Goal: Feedback & Contribution: Leave review/rating

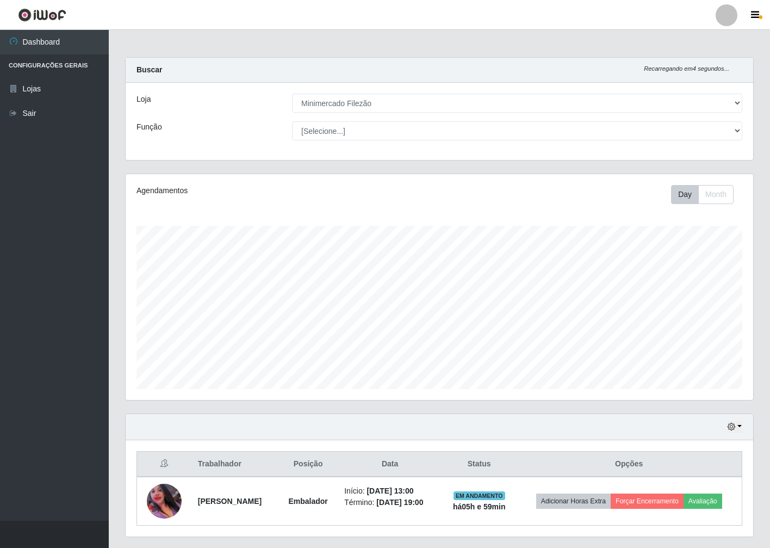
select select "204"
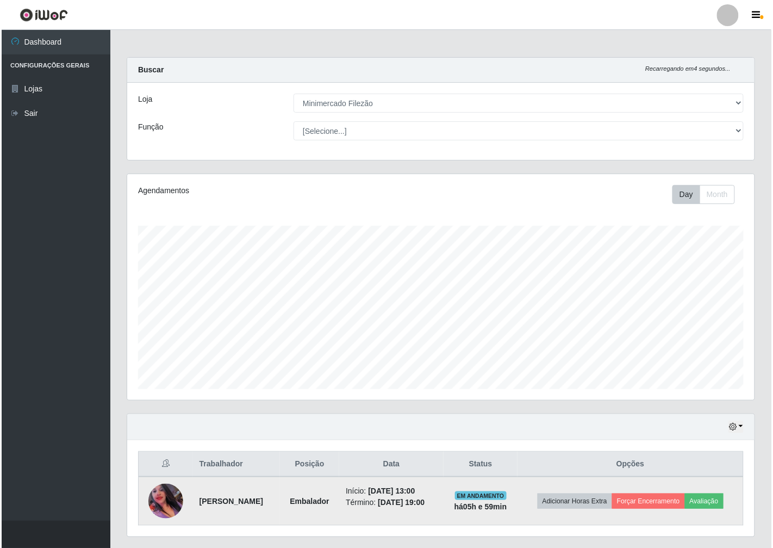
scroll to position [225, 627]
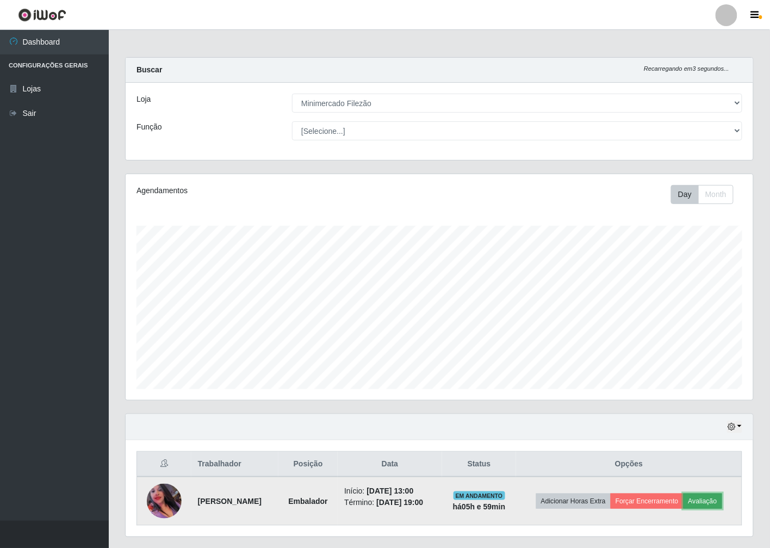
click at [721, 506] on button "Avaliação" at bounding box center [702, 500] width 39 height 15
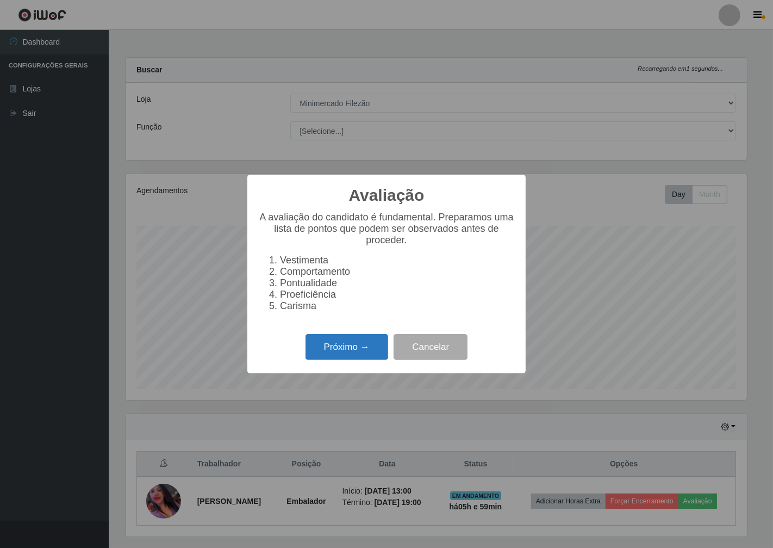
click at [361, 354] on button "Próximo →" at bounding box center [347, 347] width 83 height 26
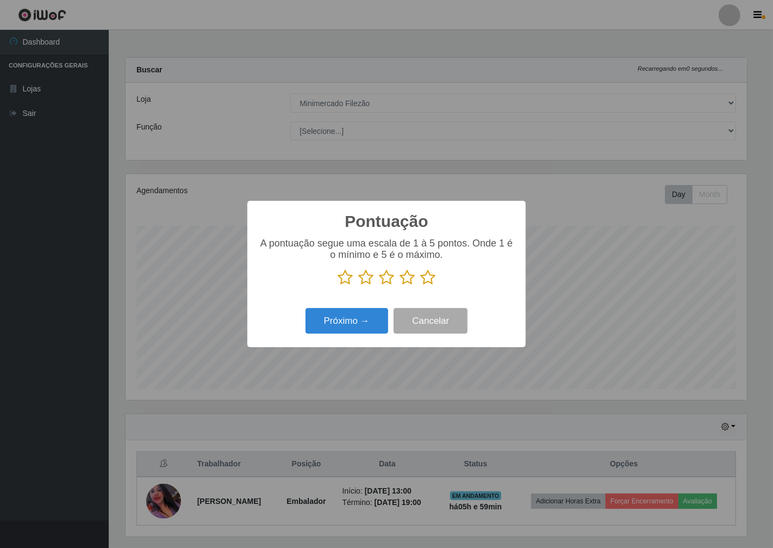
click at [388, 278] on icon at bounding box center [386, 277] width 15 height 16
click at [379, 285] on input "radio" at bounding box center [379, 285] width 0 height 0
click at [377, 323] on button "Próximo →" at bounding box center [347, 321] width 83 height 26
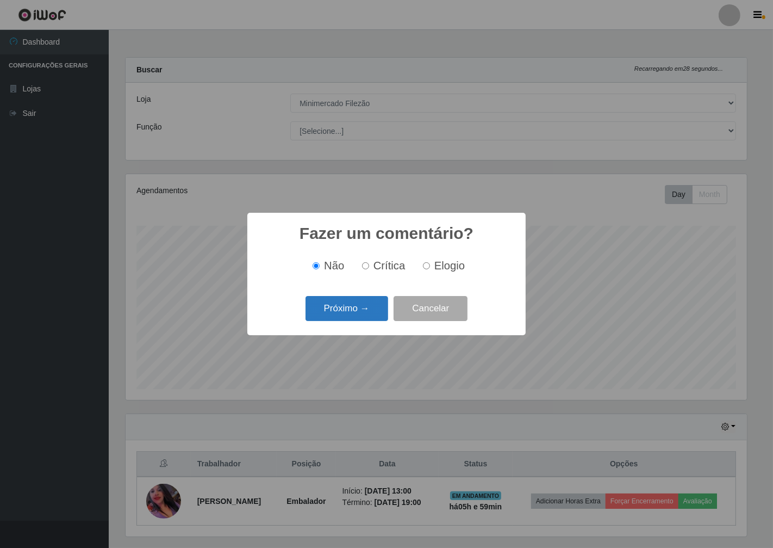
click at [377, 313] on button "Próximo →" at bounding box center [347, 309] width 83 height 26
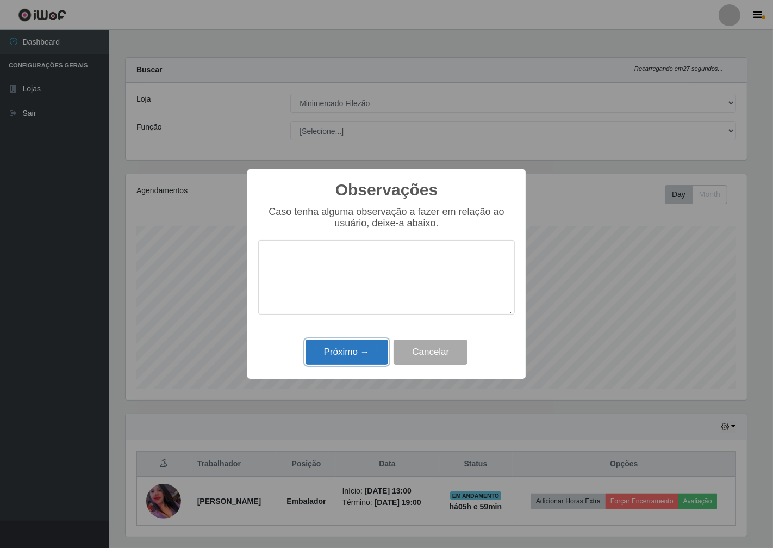
click at [362, 353] on button "Próximo →" at bounding box center [347, 352] width 83 height 26
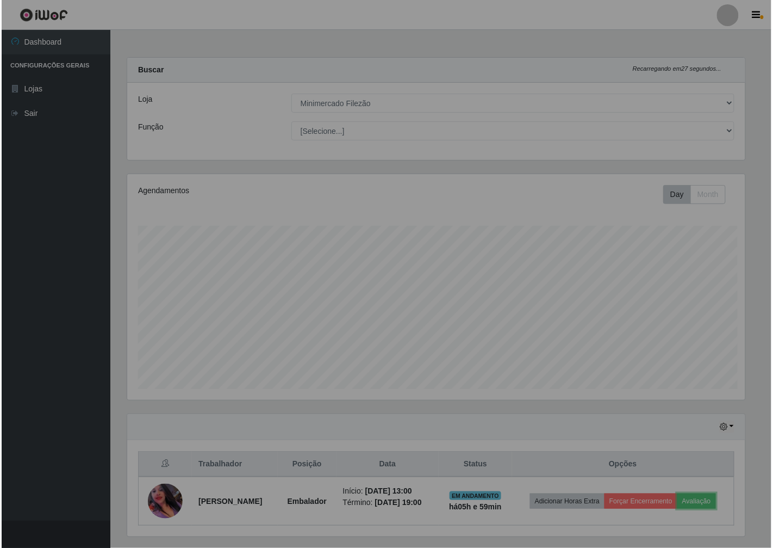
scroll to position [225, 627]
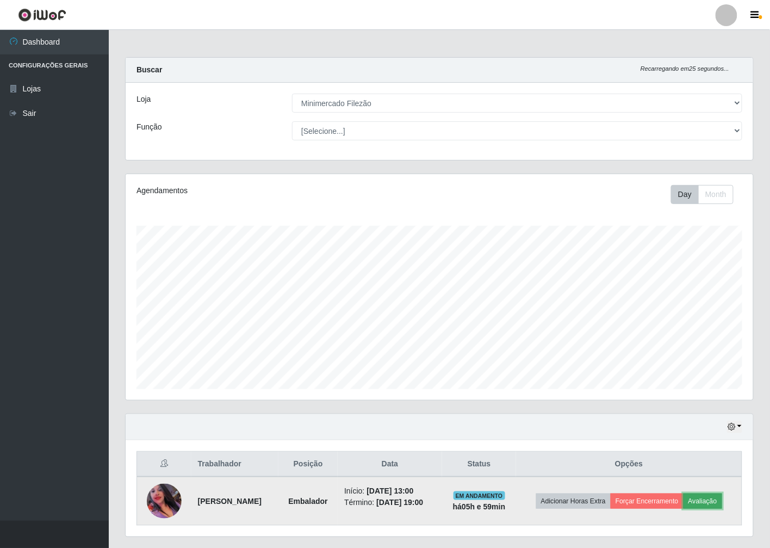
click at [711, 504] on button "Avaliação" at bounding box center [702, 500] width 39 height 15
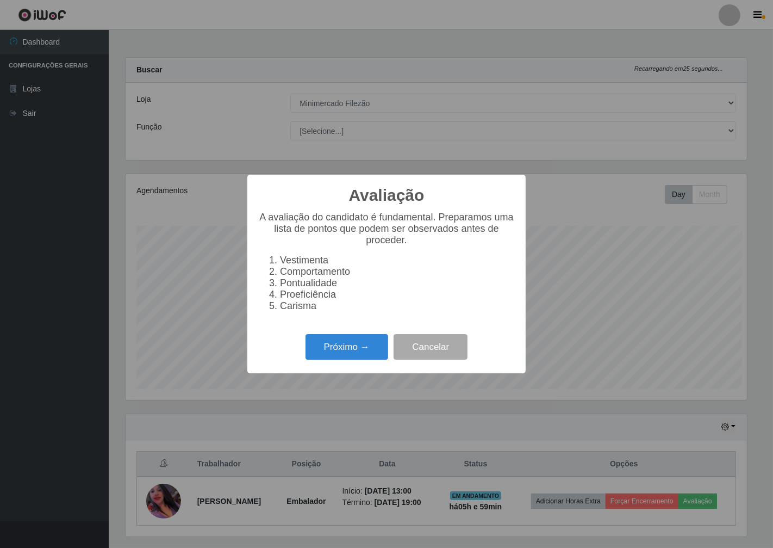
scroll to position [225, 621]
click at [387, 359] on button "Próximo →" at bounding box center [347, 347] width 83 height 26
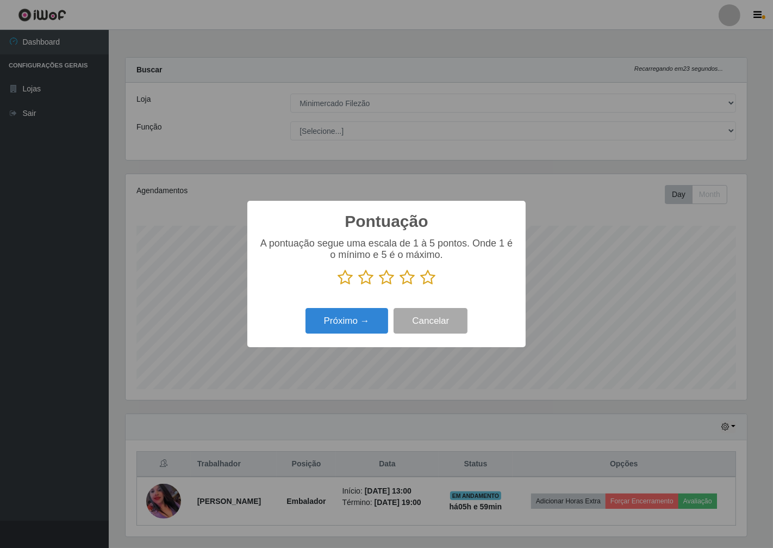
scroll to position [543478, 543082]
click at [389, 276] on icon at bounding box center [386, 277] width 15 height 16
click at [379, 285] on input "radio" at bounding box center [379, 285] width 0 height 0
click at [359, 316] on button "Próximo →" at bounding box center [347, 321] width 83 height 26
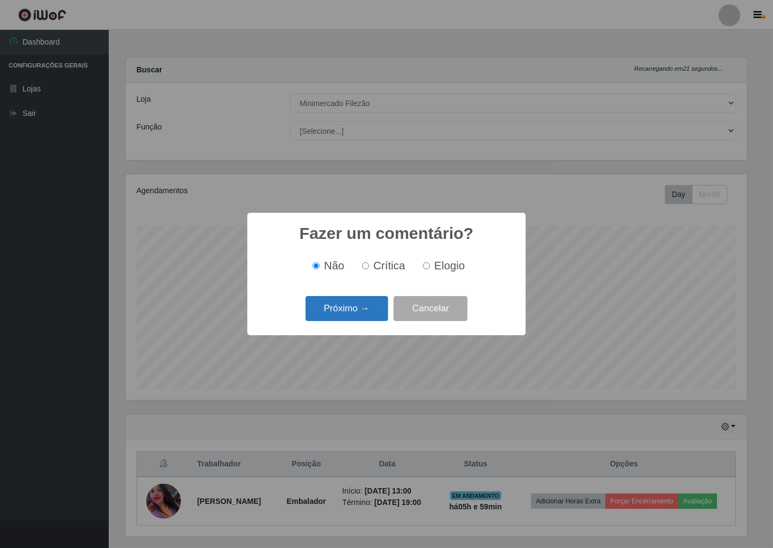
drag, startPoint x: 364, startPoint y: 318, endPoint x: 381, endPoint y: 321, distance: 16.6
click at [381, 321] on button "Próximo →" at bounding box center [347, 309] width 83 height 26
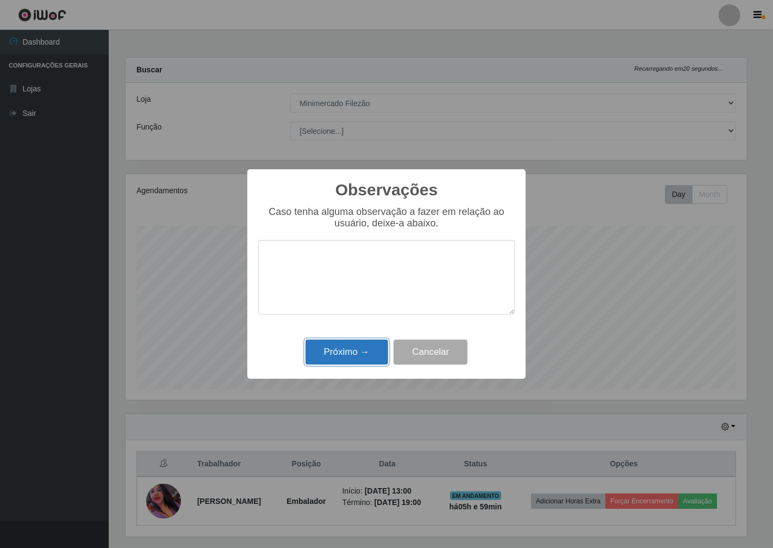
click at [357, 354] on button "Próximo →" at bounding box center [347, 352] width 83 height 26
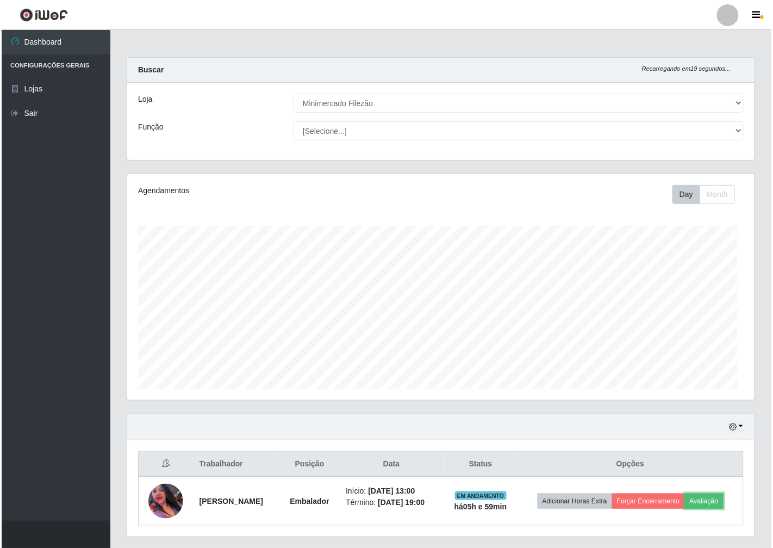
scroll to position [225, 627]
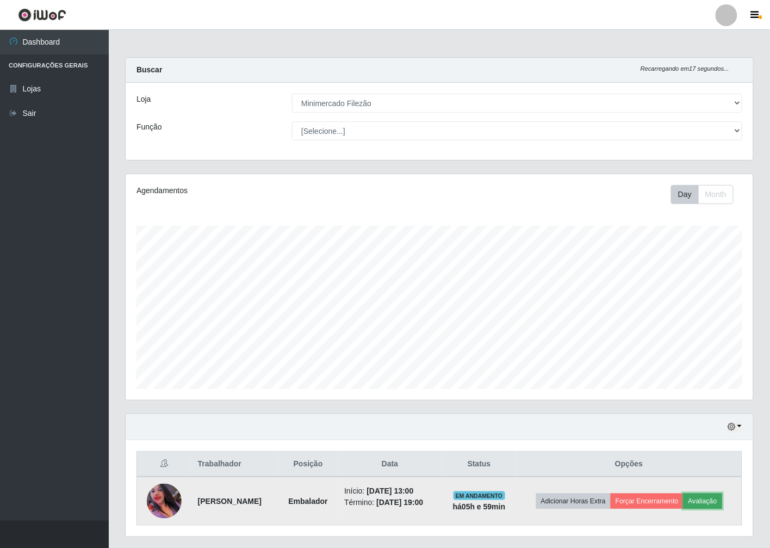
click at [699, 499] on button "Avaliação" at bounding box center [702, 500] width 39 height 15
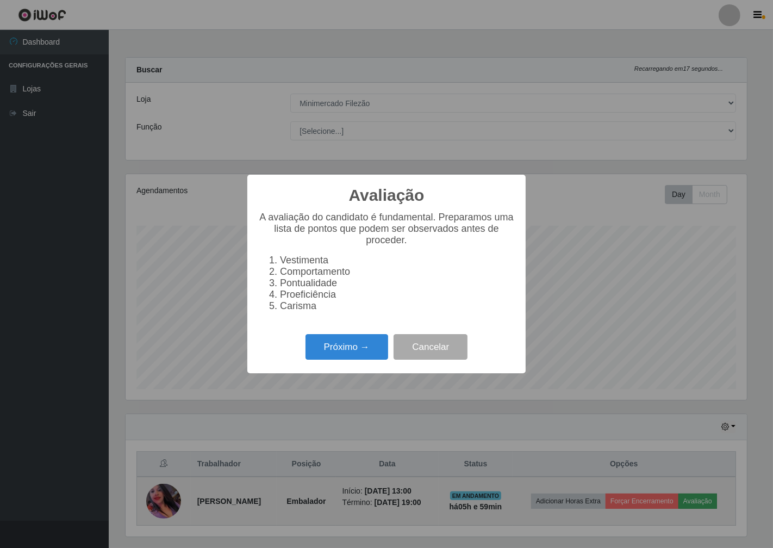
scroll to position [225, 621]
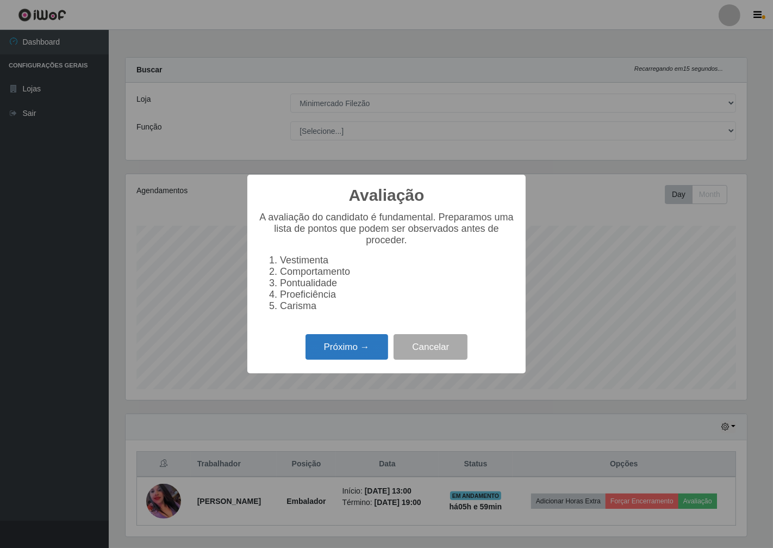
click at [370, 341] on button "Próximo →" at bounding box center [347, 347] width 83 height 26
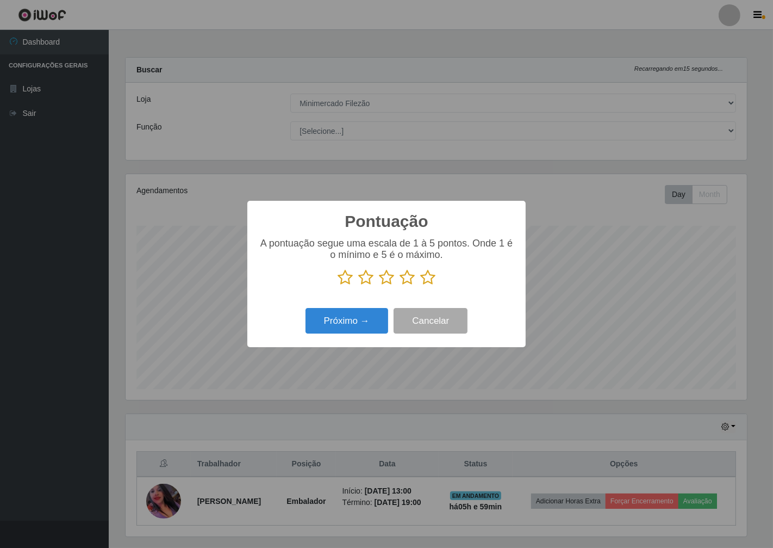
scroll to position [543478, 543082]
drag, startPoint x: 388, startPoint y: 271, endPoint x: 388, endPoint y: 278, distance: 7.1
click at [388, 278] on icon at bounding box center [386, 277] width 15 height 16
click at [379, 285] on input "radio" at bounding box center [379, 285] width 0 height 0
click at [388, 278] on icon at bounding box center [386, 277] width 15 height 16
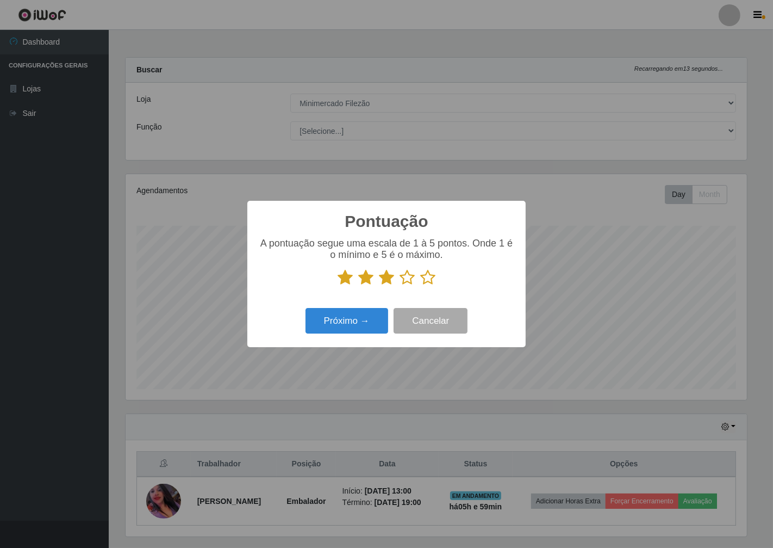
click at [379, 285] on input "radio" at bounding box center [379, 285] width 0 height 0
click at [371, 320] on button "Próximo →" at bounding box center [347, 321] width 83 height 26
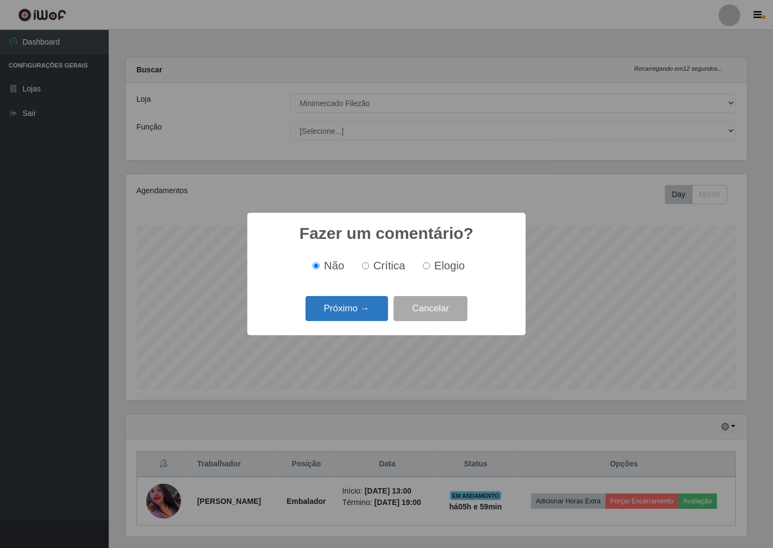
click at [377, 321] on button "Próximo →" at bounding box center [347, 309] width 83 height 26
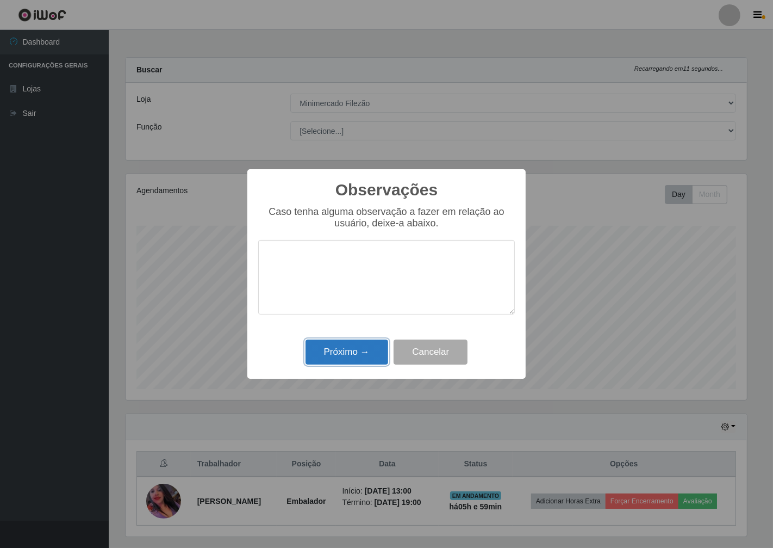
click at [352, 352] on button "Próximo →" at bounding box center [347, 352] width 83 height 26
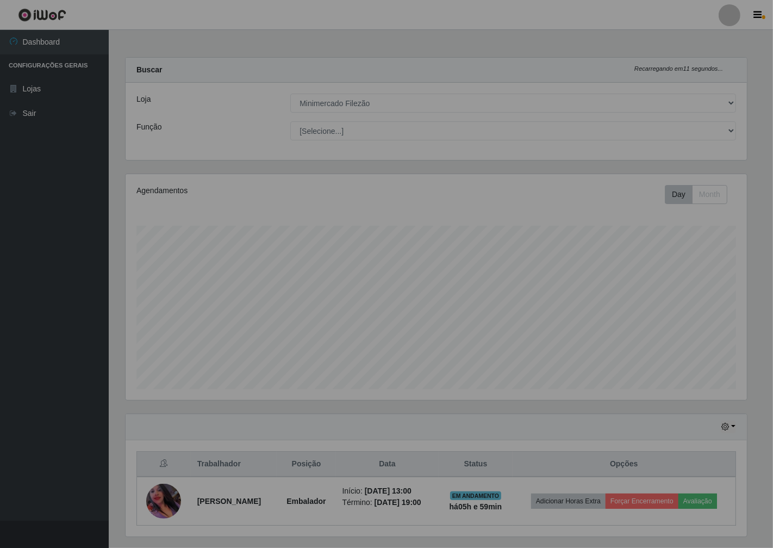
scroll to position [225, 627]
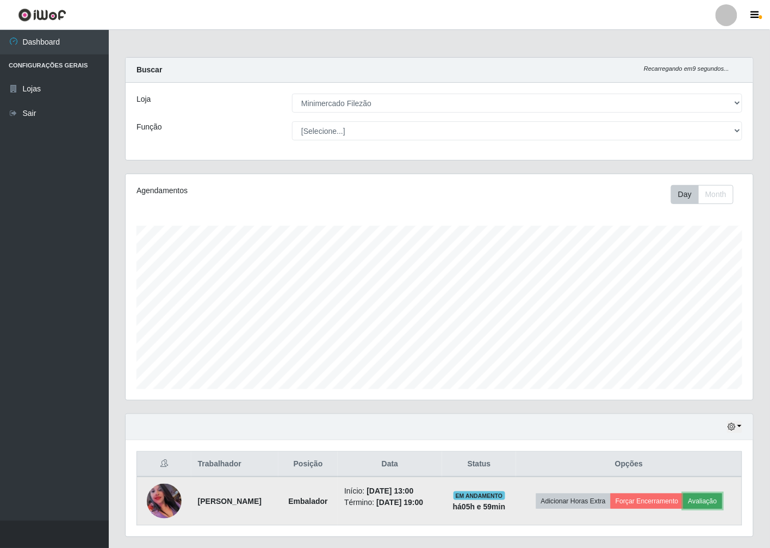
click at [711, 497] on button "Avaliação" at bounding box center [702, 500] width 39 height 15
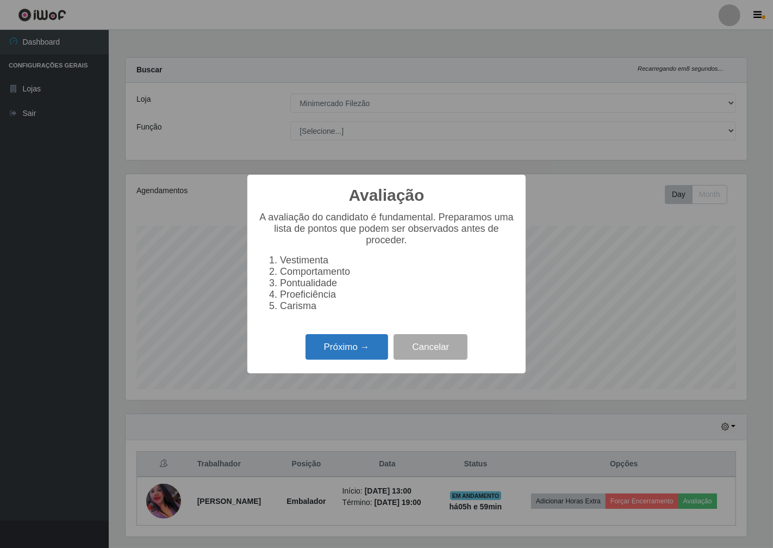
click at [350, 359] on button "Próximo →" at bounding box center [347, 347] width 83 height 26
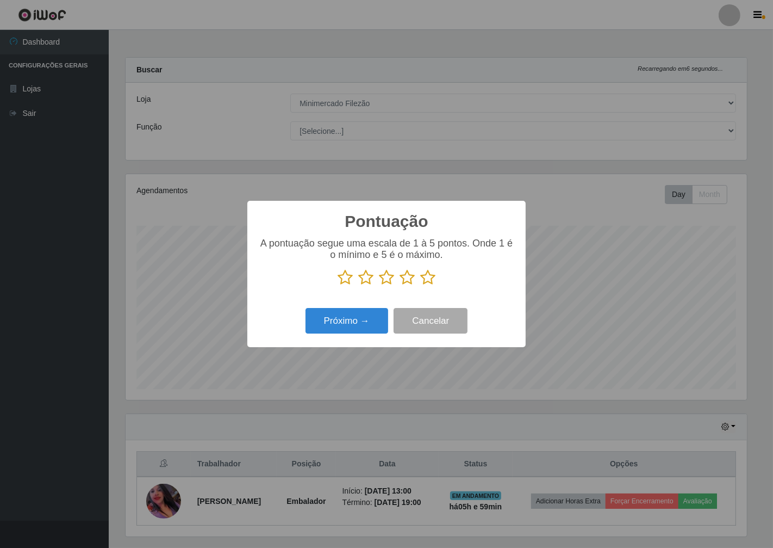
click at [402, 285] on icon at bounding box center [407, 277] width 15 height 16
click at [400, 285] on input "radio" at bounding box center [400, 285] width 0 height 0
click at [355, 330] on button "Próximo →" at bounding box center [347, 321] width 83 height 26
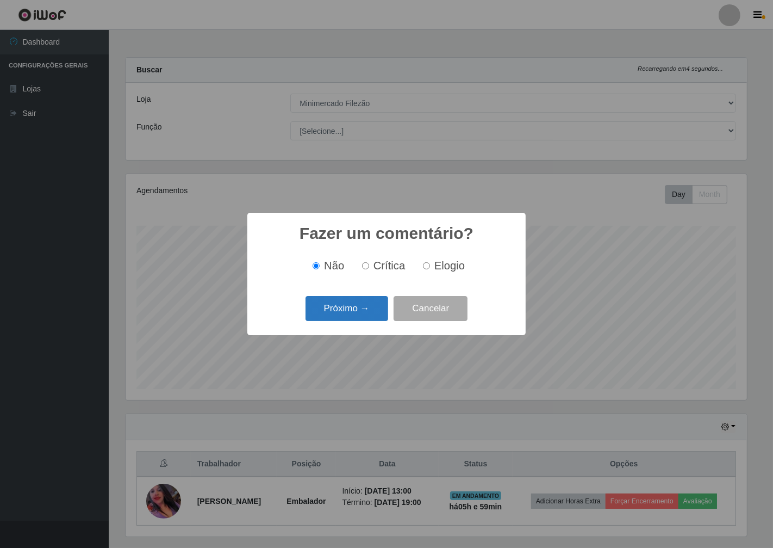
click at [339, 312] on button "Próximo →" at bounding box center [347, 309] width 83 height 26
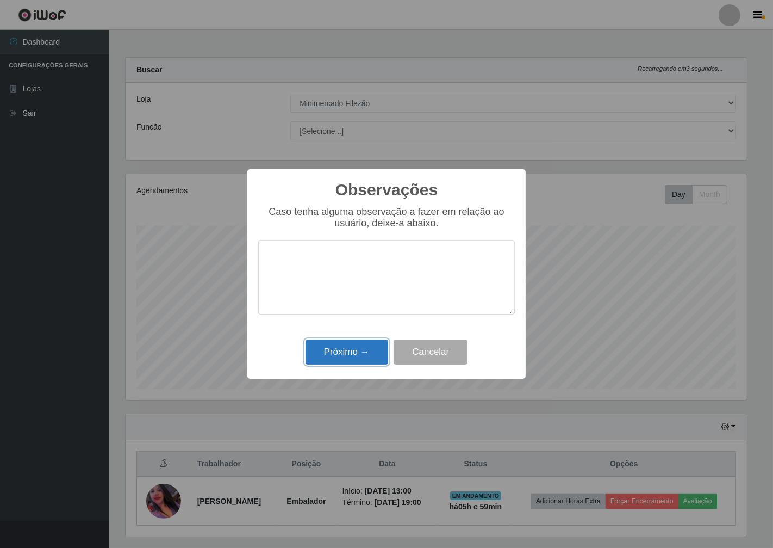
click at [351, 351] on button "Próximo →" at bounding box center [347, 352] width 83 height 26
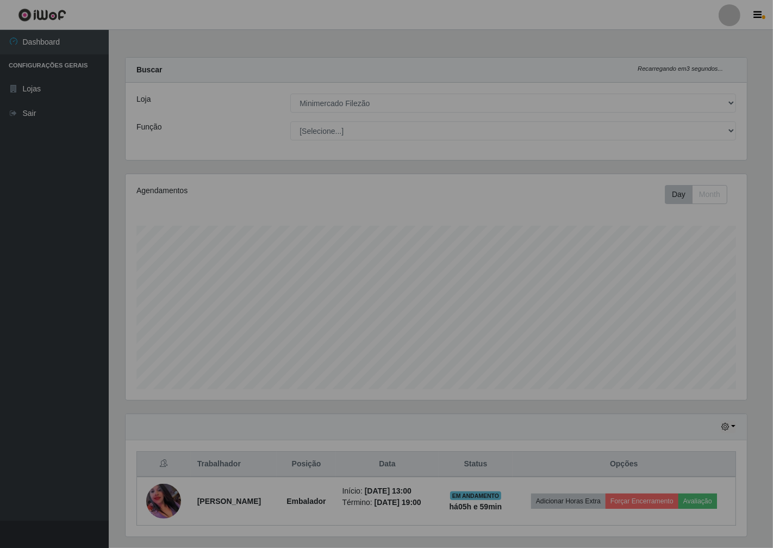
scroll to position [225, 627]
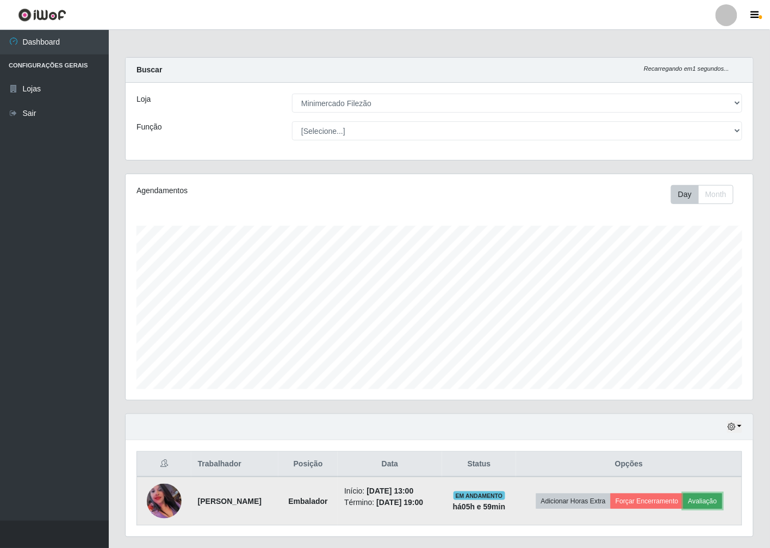
click at [719, 508] on button "Avaliação" at bounding box center [702, 500] width 39 height 15
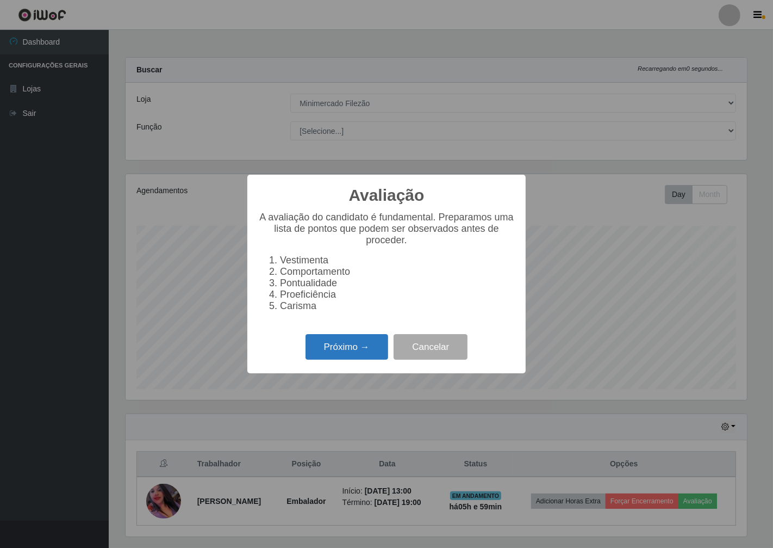
click at [376, 347] on button "Próximo →" at bounding box center [347, 347] width 83 height 26
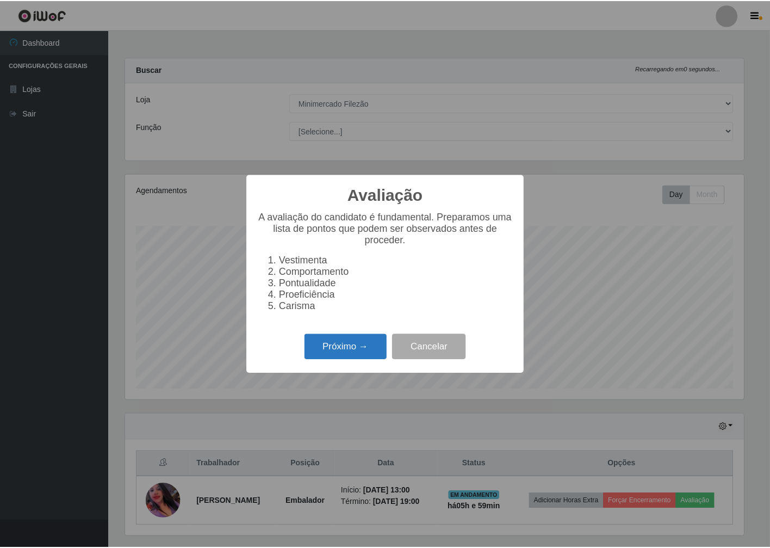
scroll to position [0, 0]
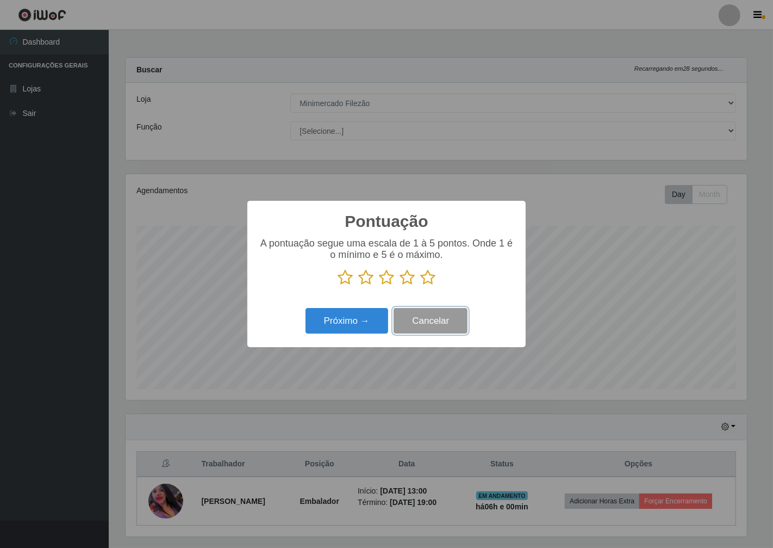
click at [413, 324] on button "Cancelar" at bounding box center [431, 321] width 74 height 26
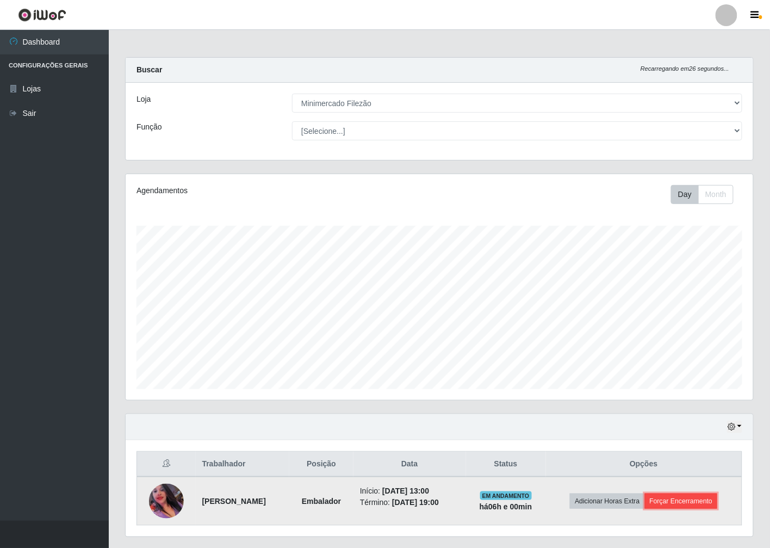
click at [667, 503] on button "Forçar Encerramento" at bounding box center [681, 500] width 73 height 15
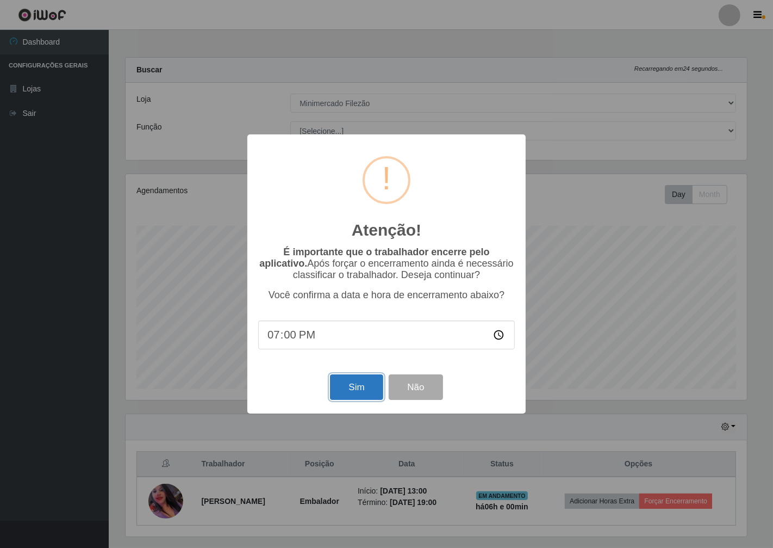
click at [352, 383] on button "Sim" at bounding box center [356, 387] width 53 height 26
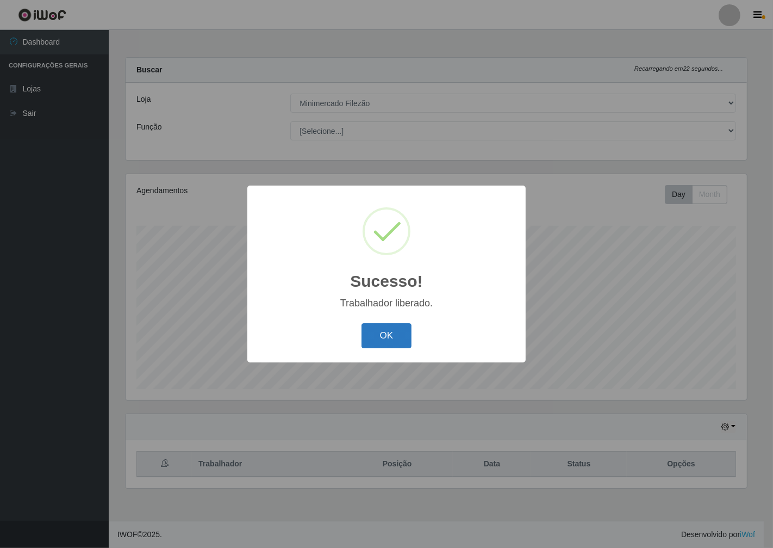
click at [390, 332] on button "OK" at bounding box center [387, 336] width 51 height 26
